Goal: Information Seeking & Learning: Learn about a topic

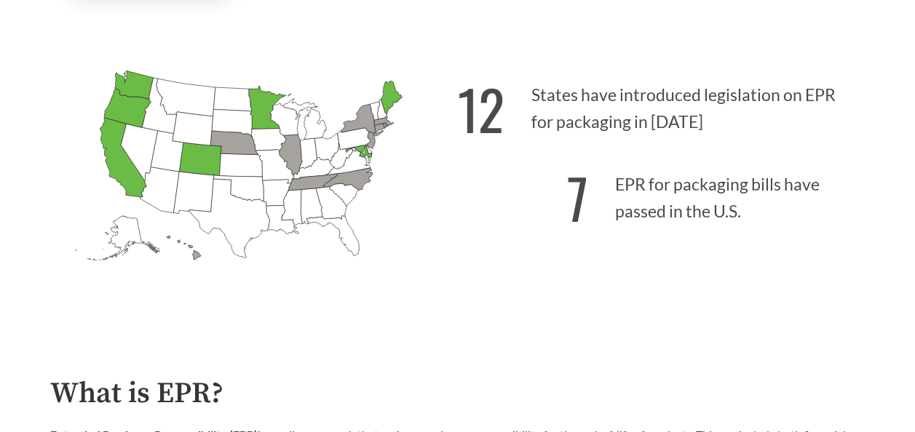
scroll to position [364, 0]
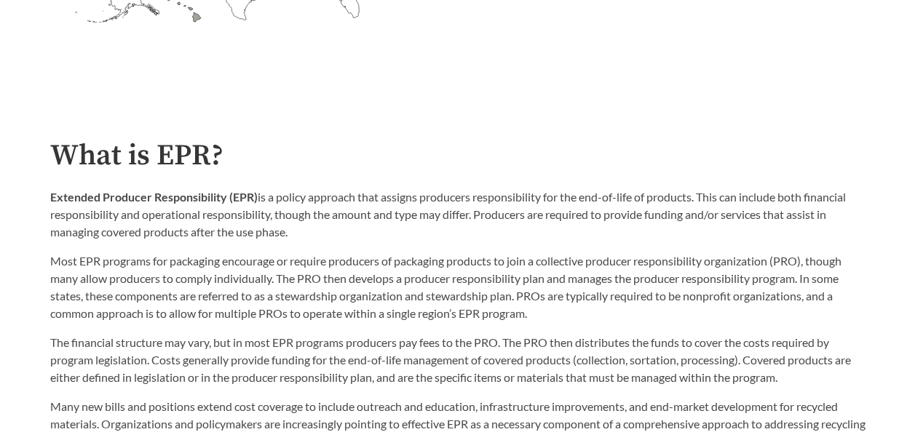
scroll to position [655, 0]
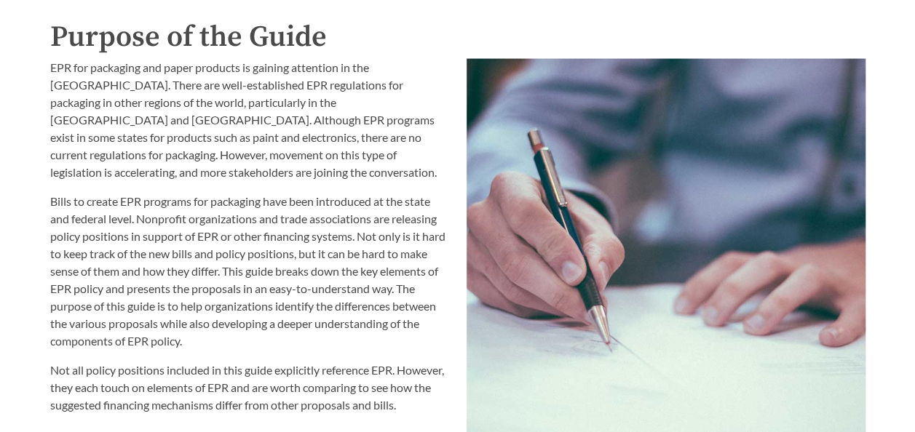
scroll to position [1528, 0]
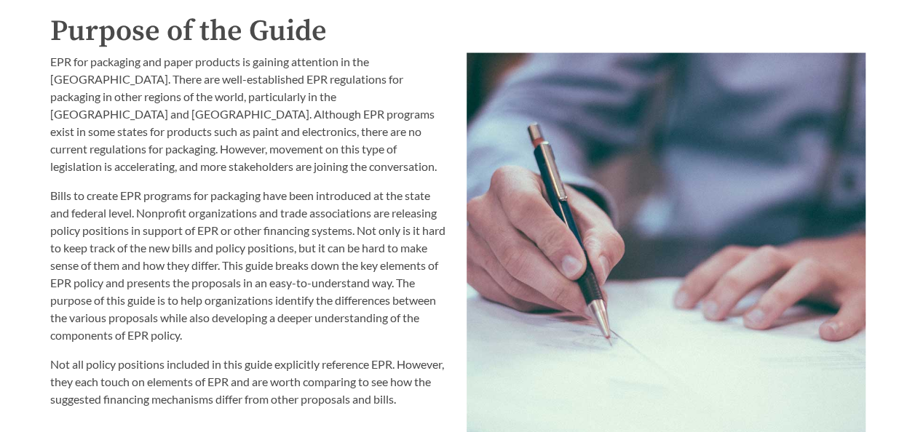
click at [444, 151] on p "EPR for packaging and paper products is gaining attention in the [GEOGRAPHIC_DA…" at bounding box center [249, 114] width 399 height 122
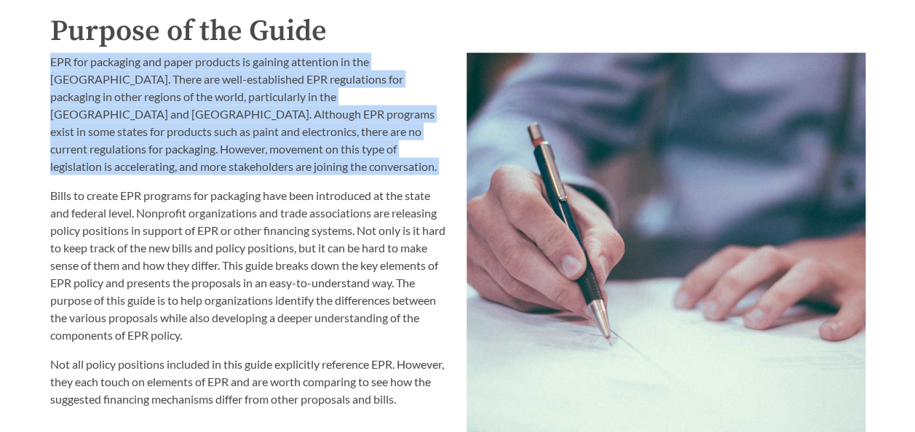
drag, startPoint x: 444, startPoint y: 151, endPoint x: 42, endPoint y: 68, distance: 410.2
click at [42, 68] on div "EPR for packaging and paper products is gaining attention in the United States.…" at bounding box center [249, 311] width 416 height 534
copy div "EPR for packaging and paper products is gaining attention in the [GEOGRAPHIC_DA…"
click at [176, 73] on p "EPR for packaging and paper products is gaining attention in the [GEOGRAPHIC_DA…" at bounding box center [249, 114] width 399 height 122
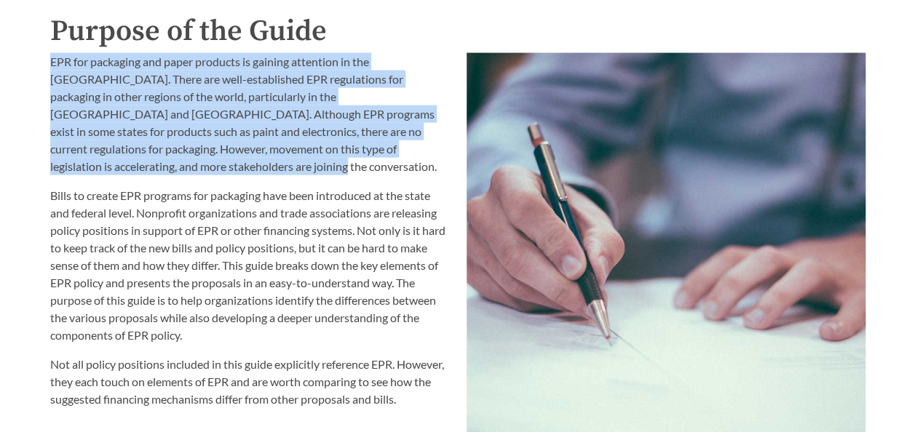
drag, startPoint x: 447, startPoint y: 151, endPoint x: 23, endPoint y: 68, distance: 431.8
click at [23, 68] on div "Introduction to the Guide for EPR Proposals Search the Guide Alabama Introduced…" at bounding box center [457, 246] width 915 height 3379
copy p "EPR for packaging and paper products is gaining attention in the [GEOGRAPHIC_DA…"
click at [124, 83] on p "EPR for packaging and paper products is gaining attention in the [GEOGRAPHIC_DA…" at bounding box center [249, 114] width 399 height 122
